Goal: Information Seeking & Learning: Learn about a topic

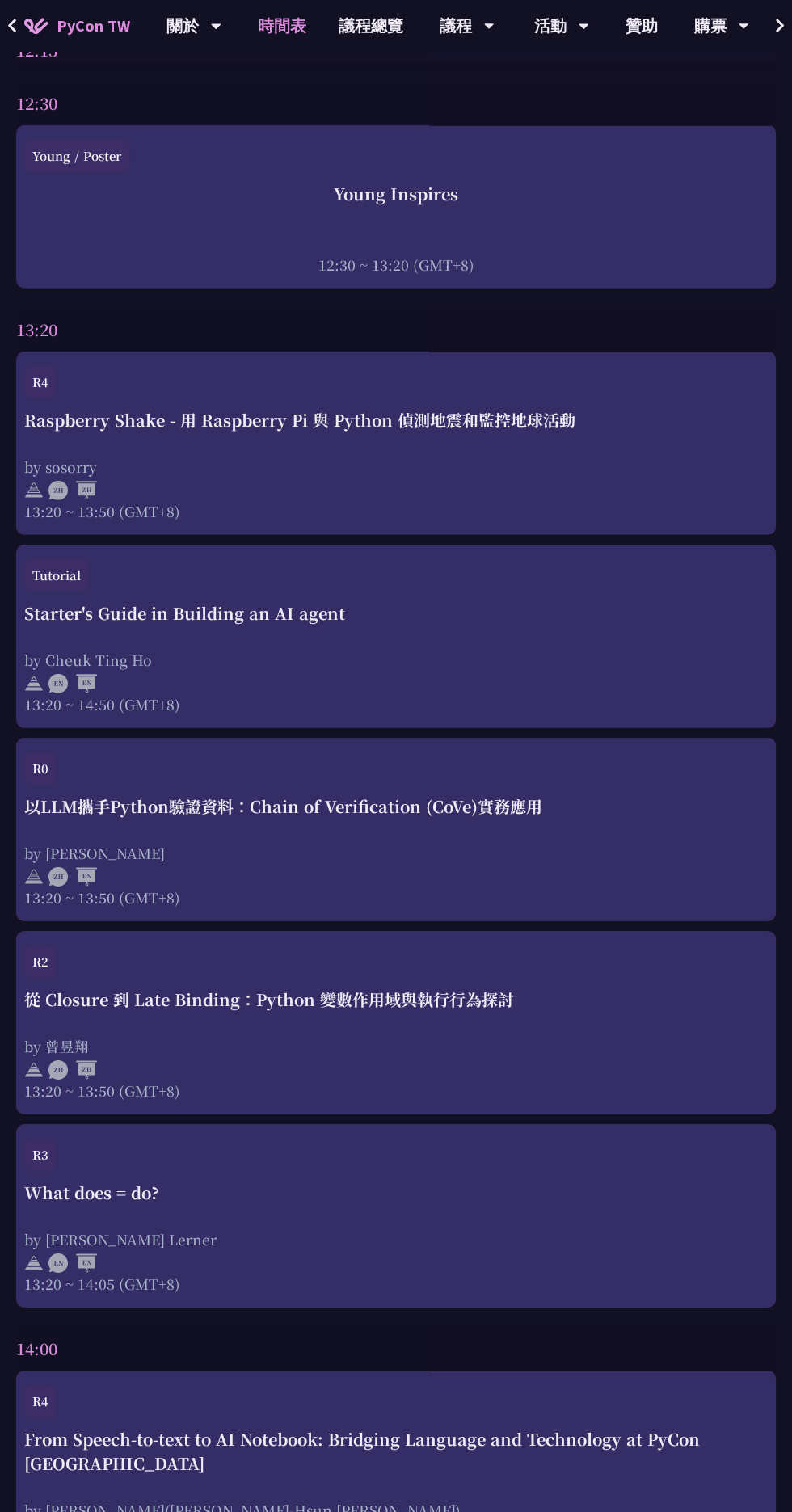
scroll to position [2868, 0]
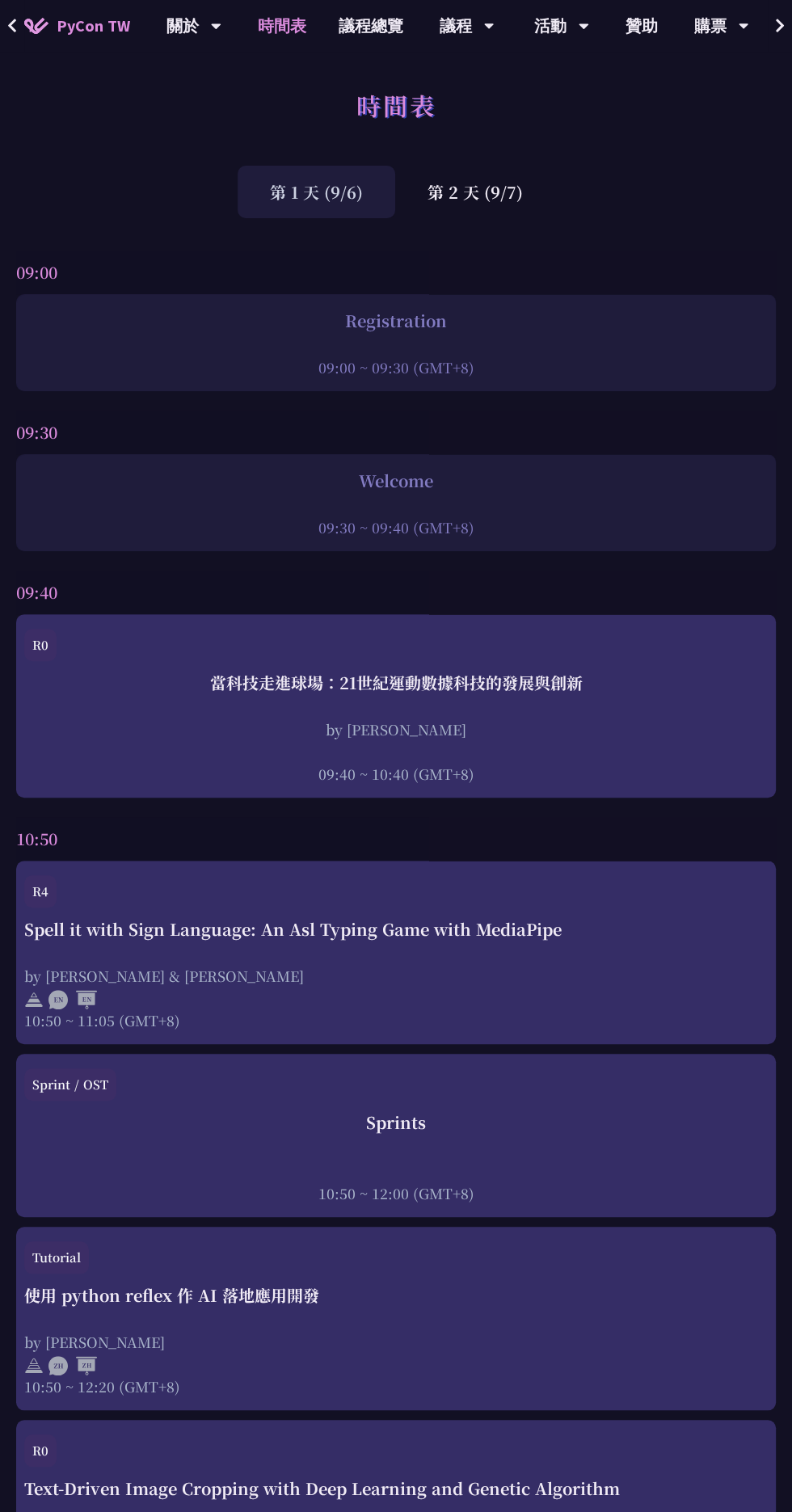
click at [441, 187] on div "第 2 天 (9/7)" at bounding box center [475, 192] width 160 height 53
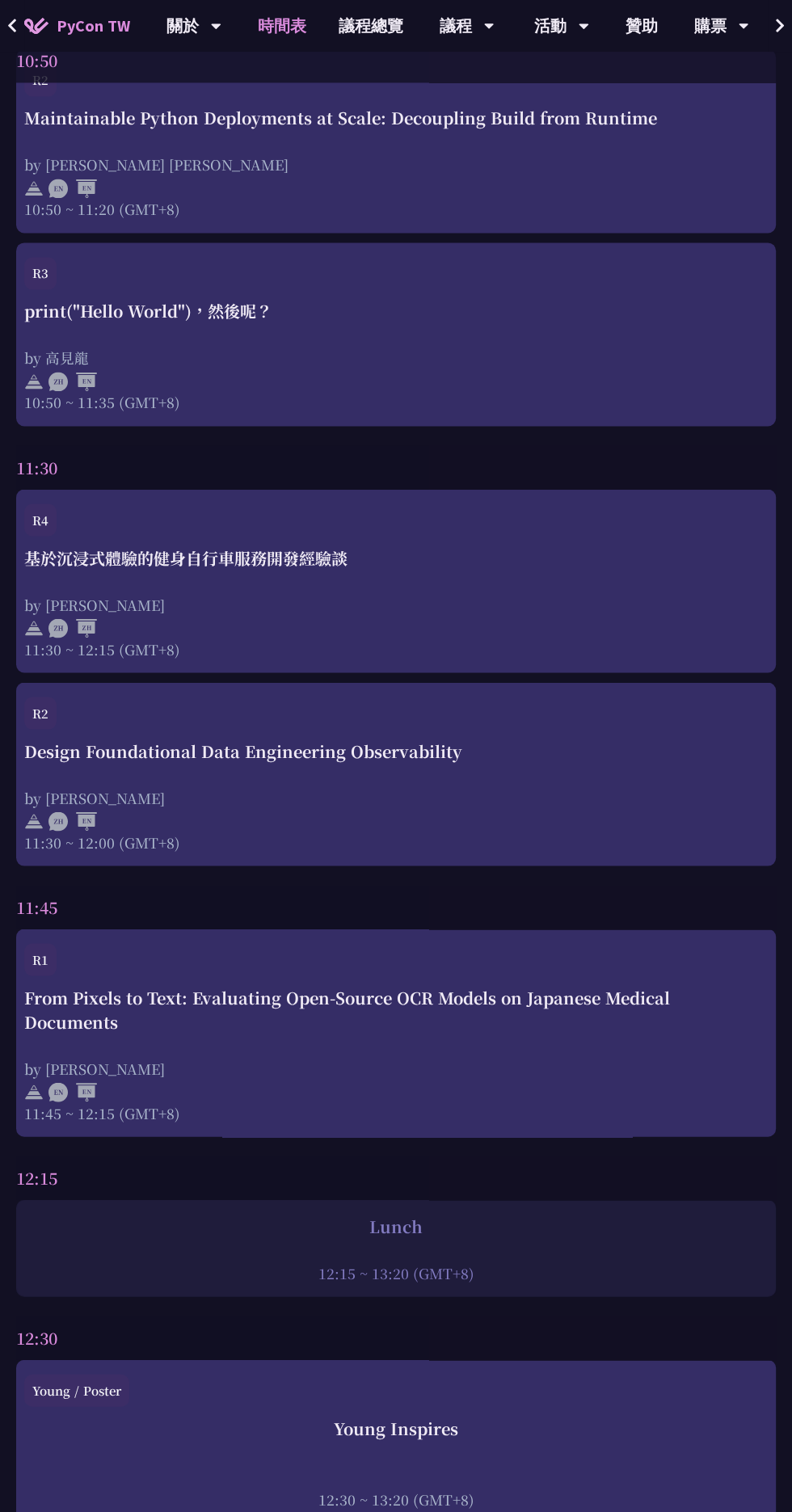
scroll to position [1618, 0]
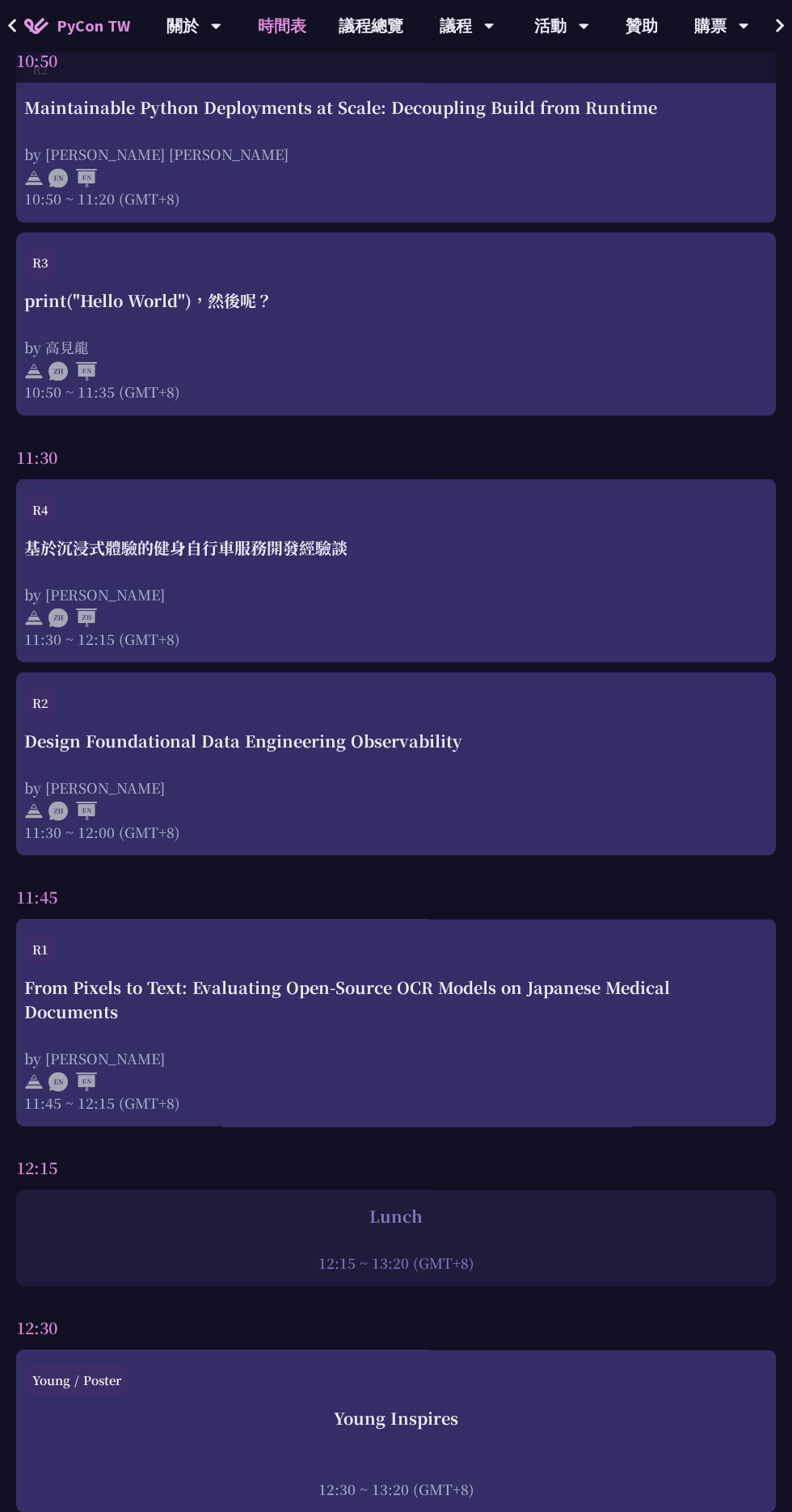
click at [697, 802] on div at bounding box center [395, 808] width 743 height 24
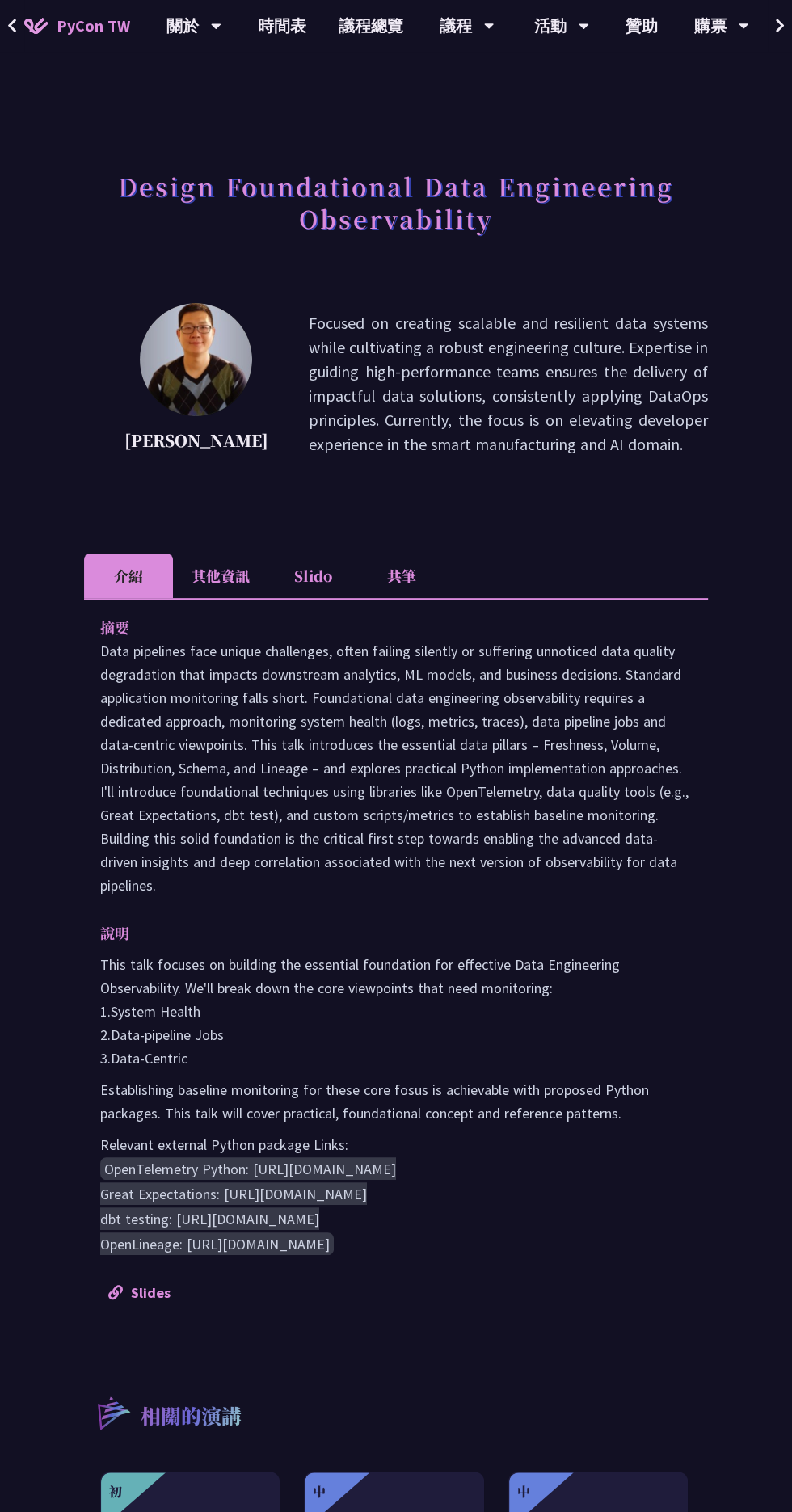
click at [415, 589] on li "共筆" at bounding box center [402, 575] width 89 height 44
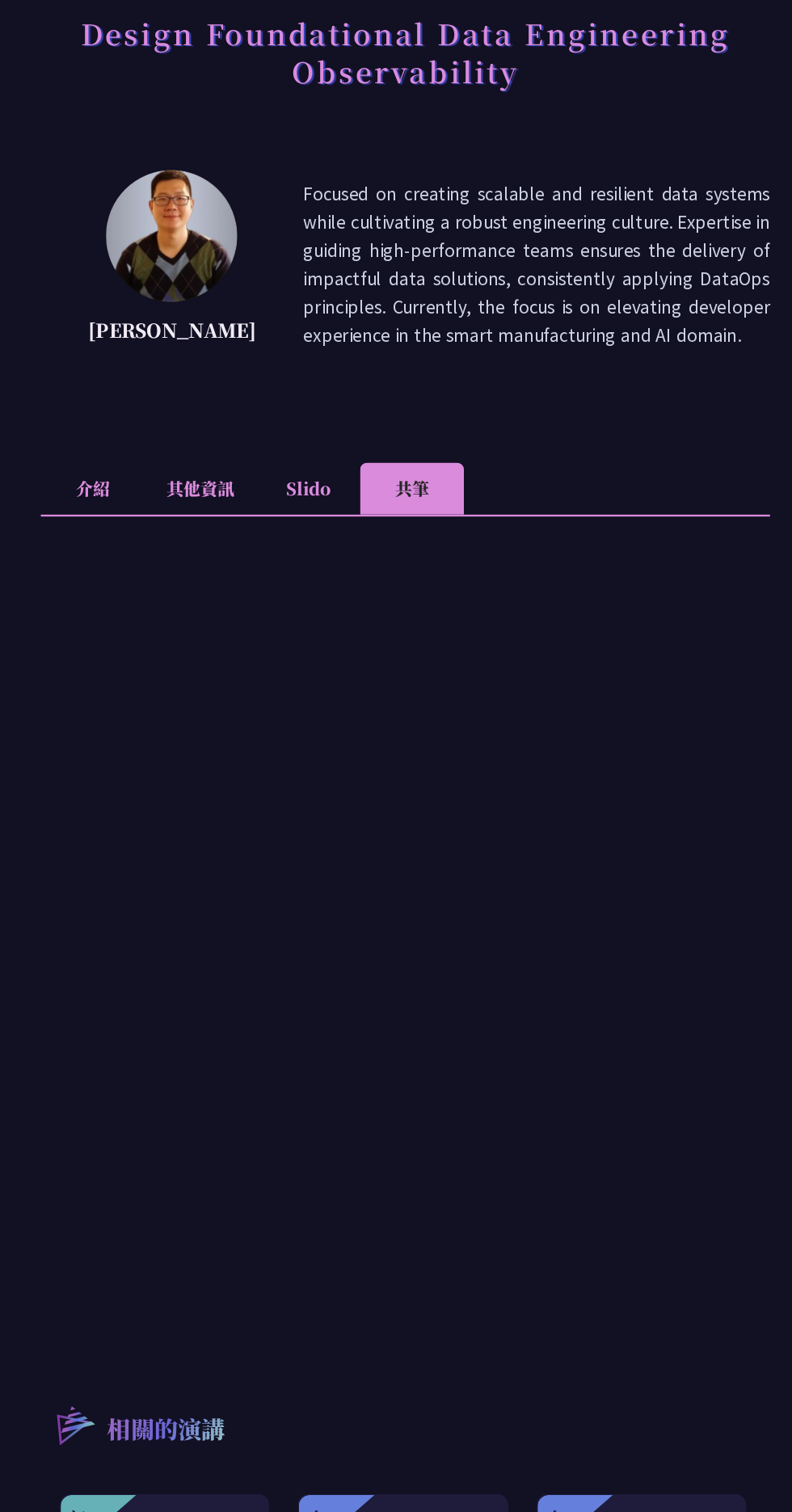
scroll to position [1, 0]
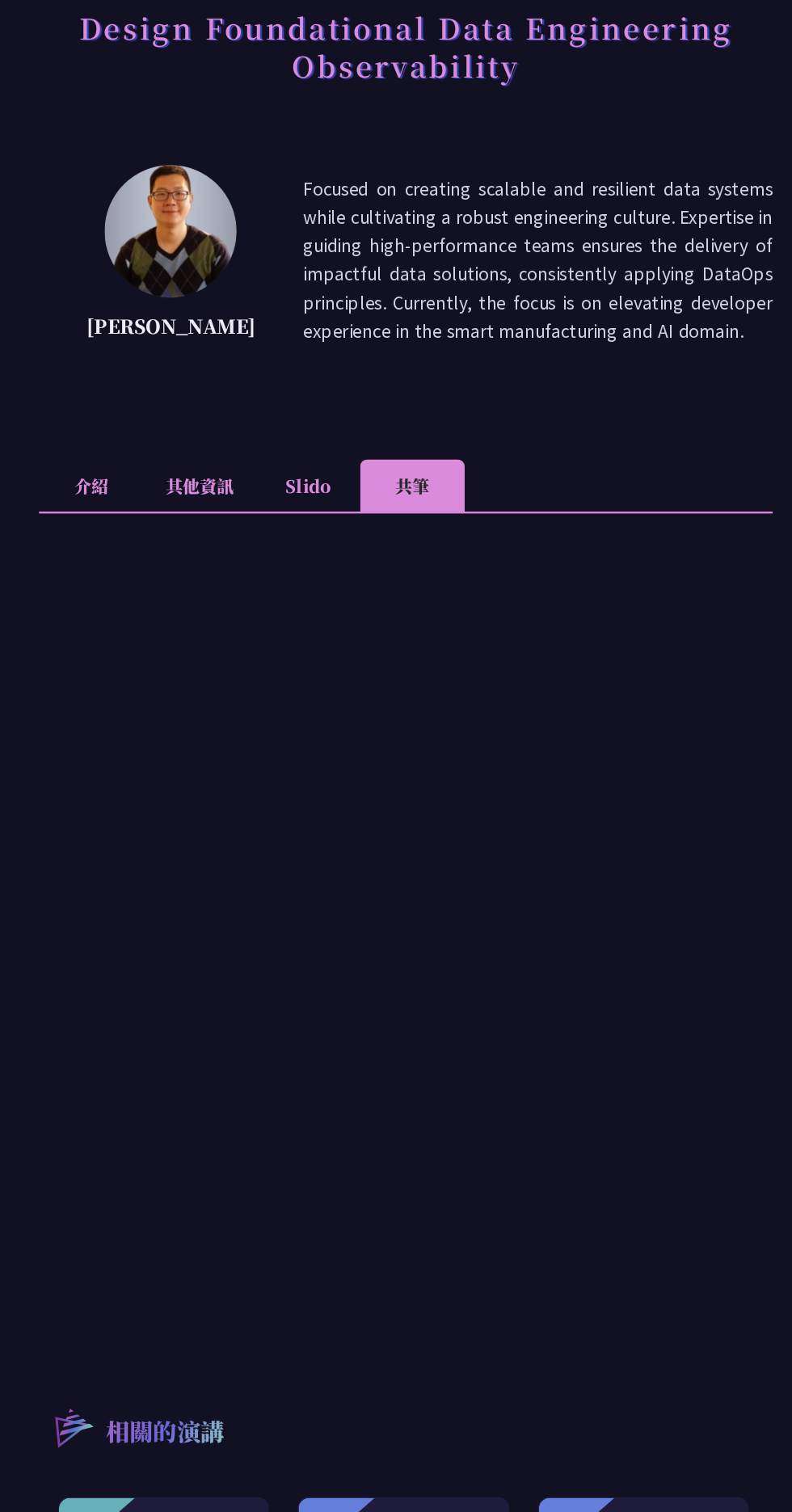
click at [324, 582] on li "Slido" at bounding box center [313, 575] width 89 height 44
click at [402, 582] on li "共筆" at bounding box center [402, 575] width 89 height 44
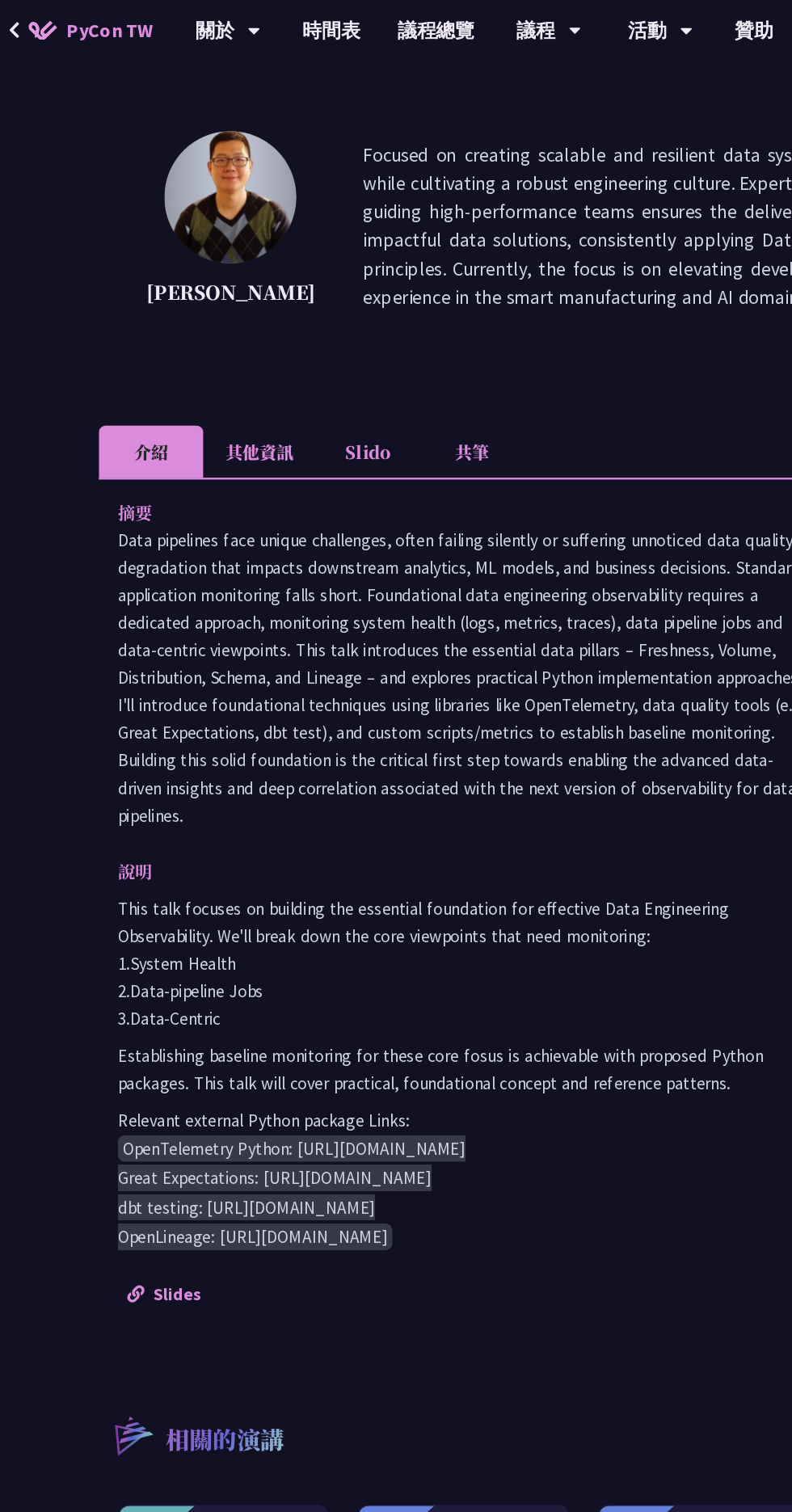
scroll to position [190, 0]
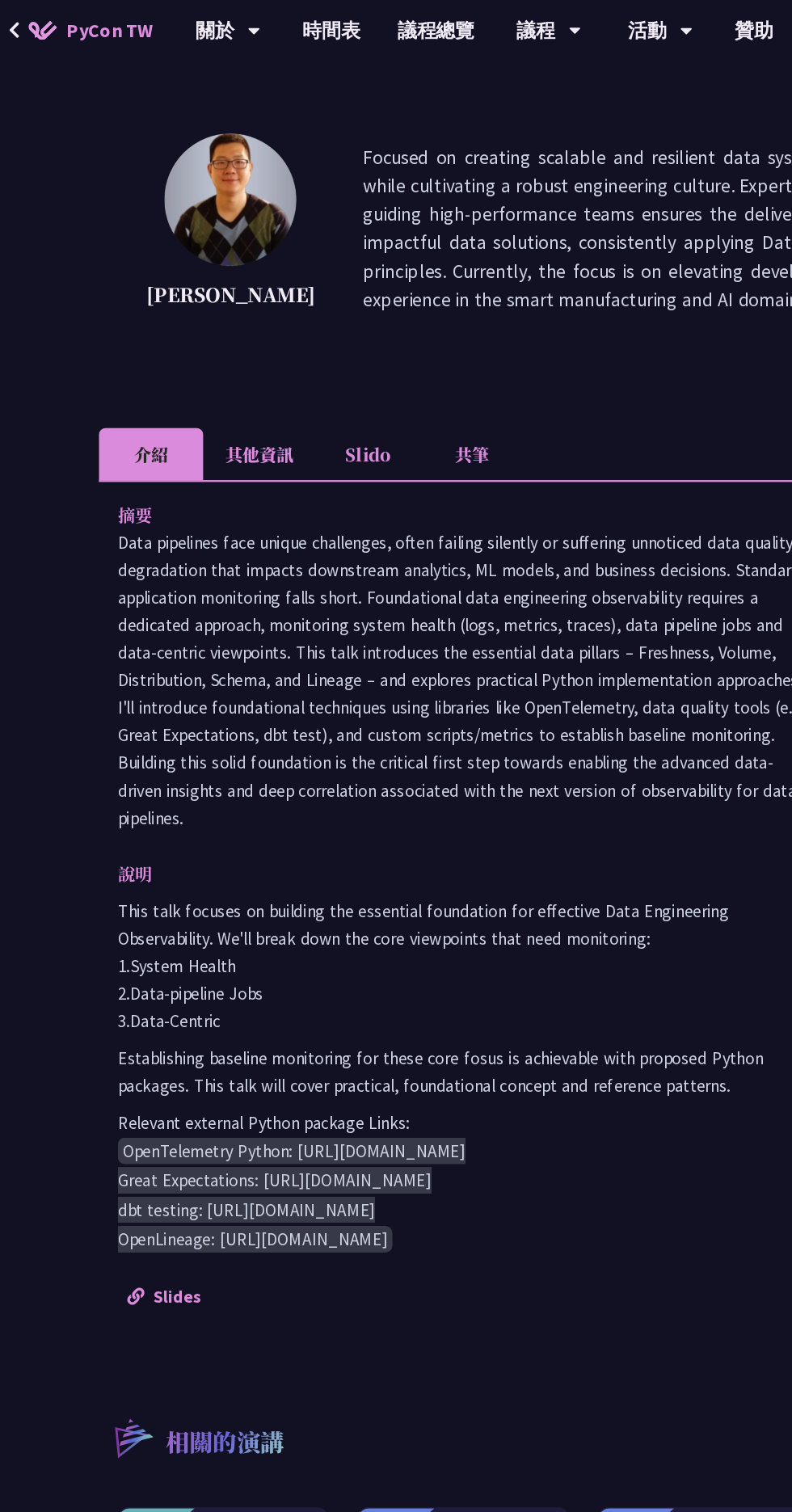
click at [397, 376] on li "共筆" at bounding box center [402, 386] width 89 height 44
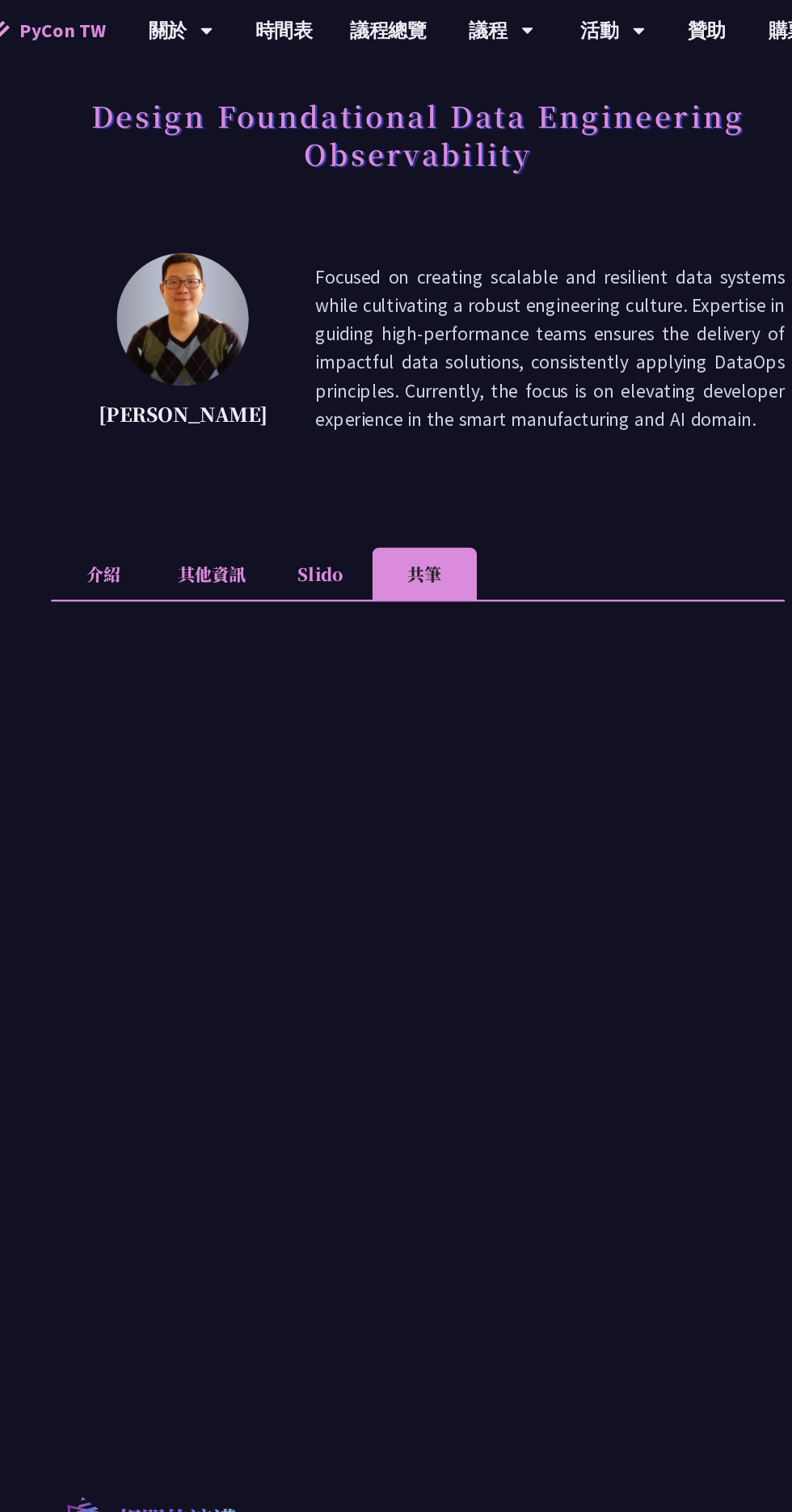
scroll to position [0, 0]
